Goal: Task Accomplishment & Management: Use online tool/utility

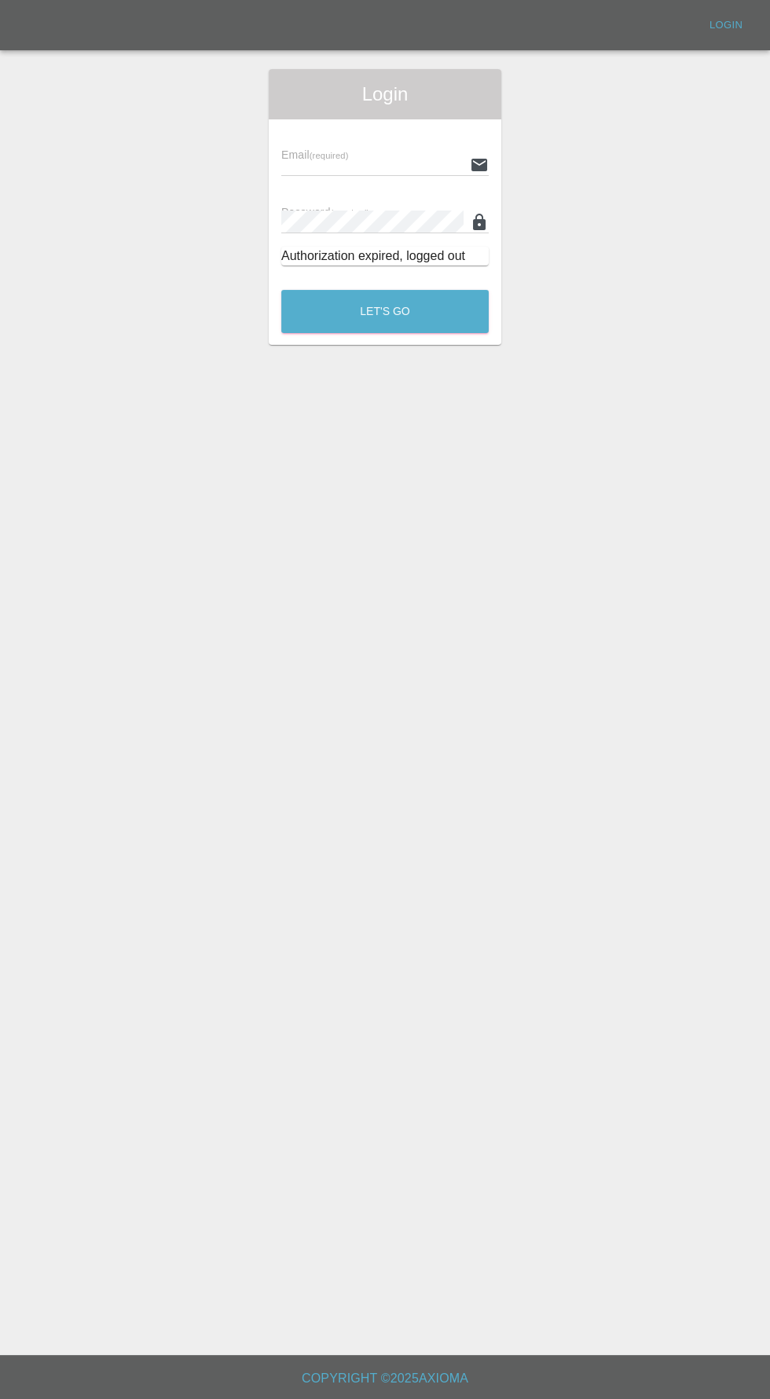
click at [300, 130] on div "Email (required) Password (required) Authorization expired, logged out" at bounding box center [385, 198] width 233 height 159
click at [365, 162] on input "text" at bounding box center [372, 164] width 182 height 23
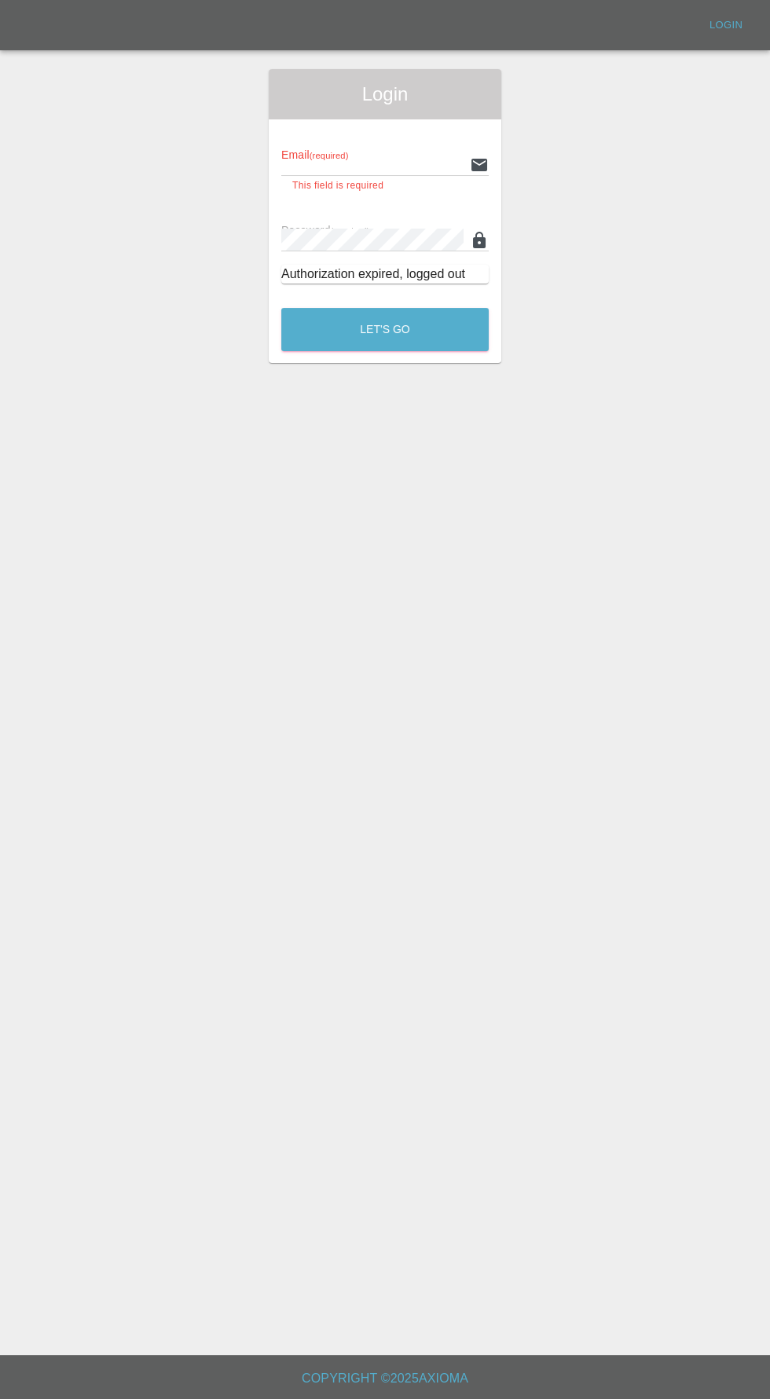
type input "[EMAIL_ADDRESS][DOMAIN_NAME]"
click at [281, 308] on button "Let's Go" at bounding box center [384, 329] width 207 height 43
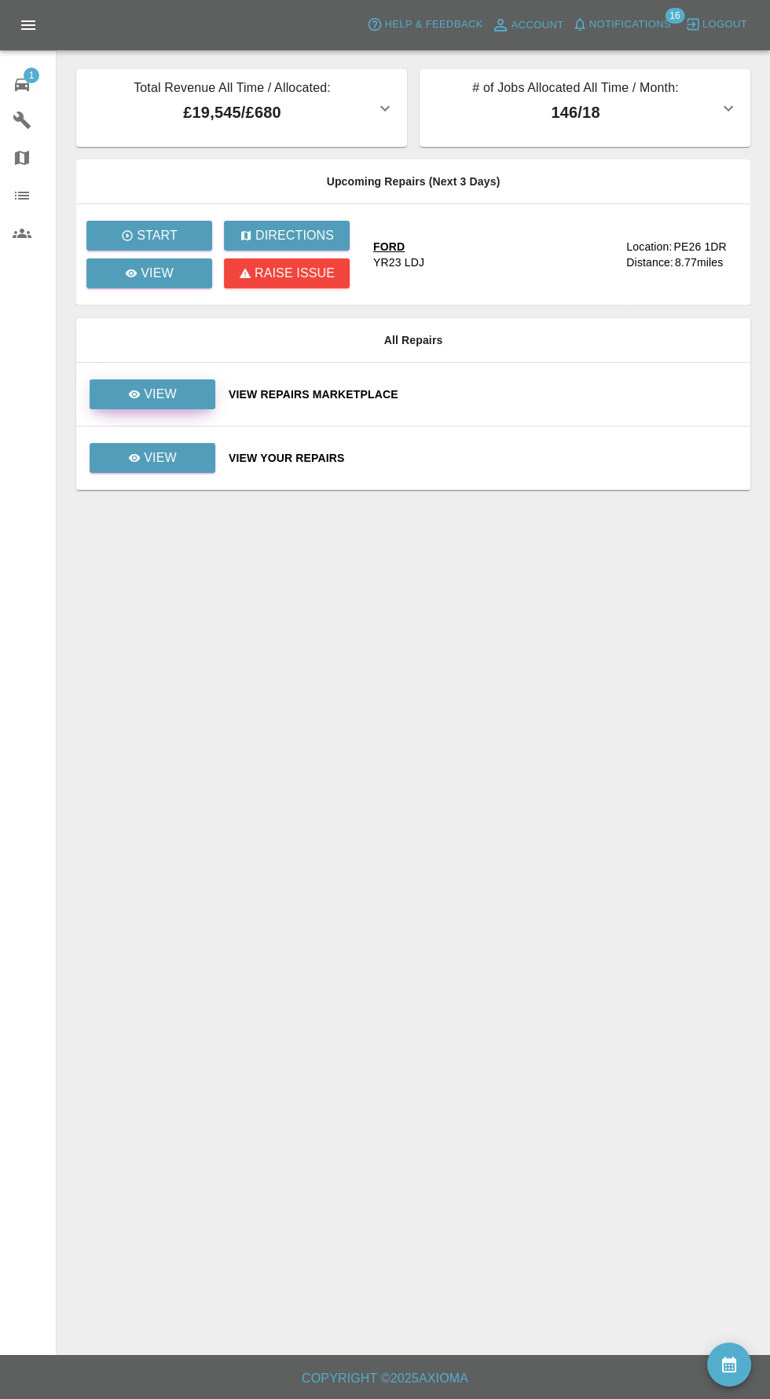
click at [136, 391] on icon at bounding box center [135, 395] width 12 height 8
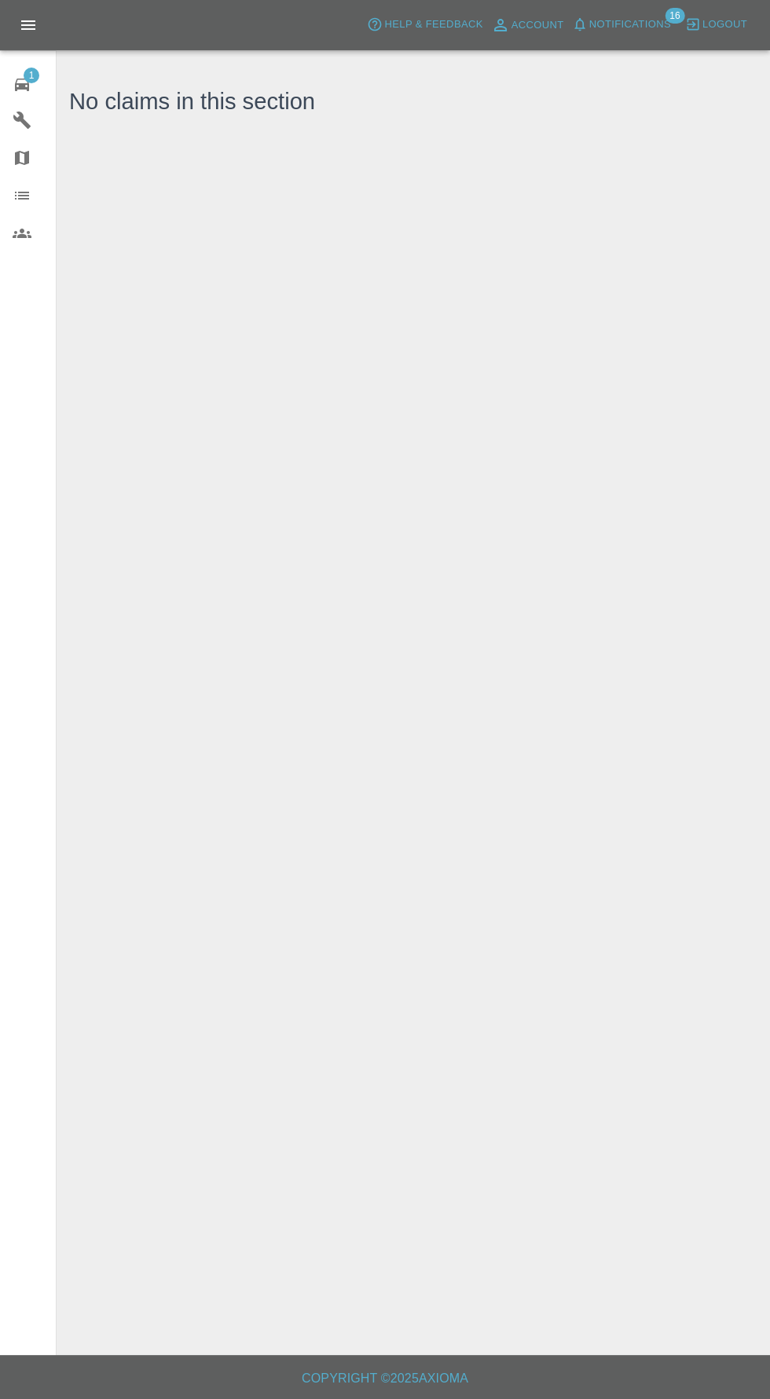
click at [22, 84] on icon at bounding box center [22, 85] width 14 height 13
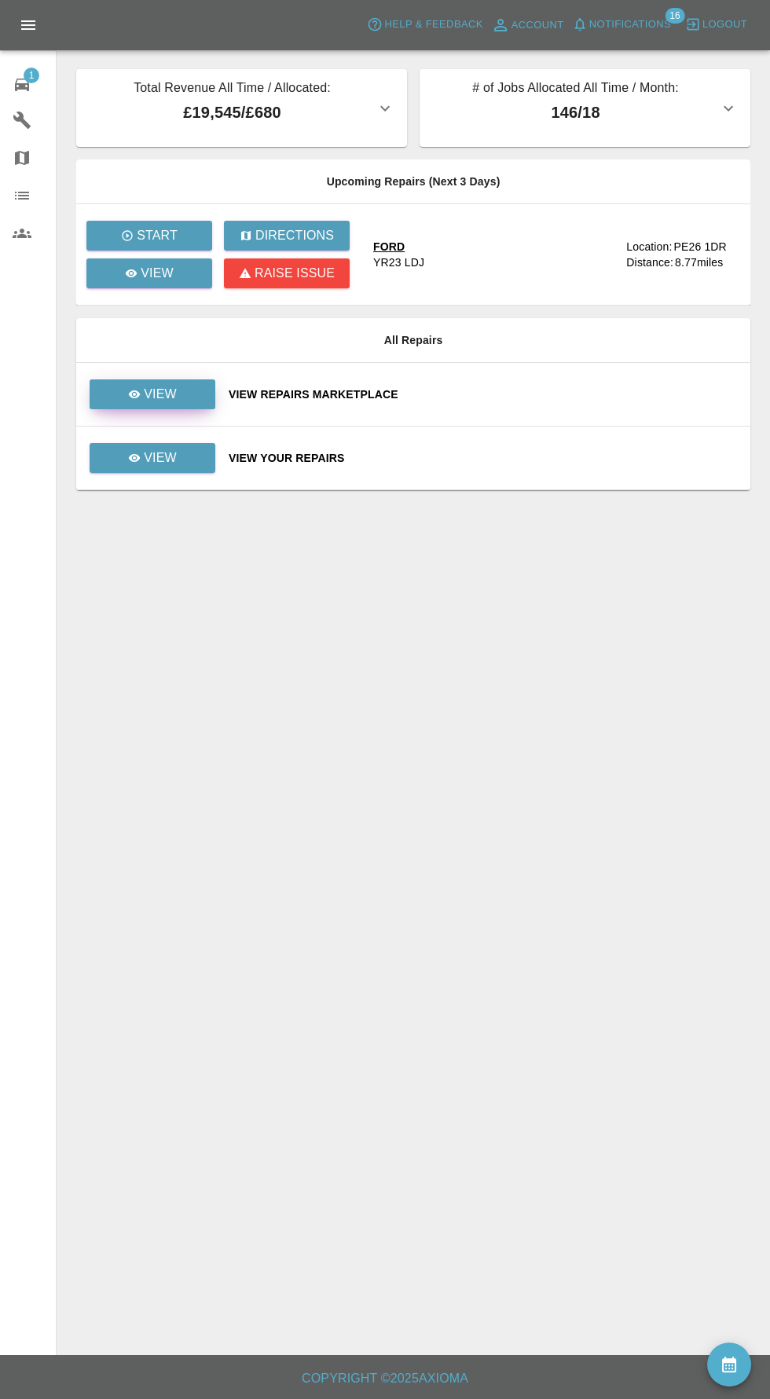
click at [143, 389] on div "View" at bounding box center [152, 394] width 49 height 19
